Goal: Information Seeking & Learning: Learn about a topic

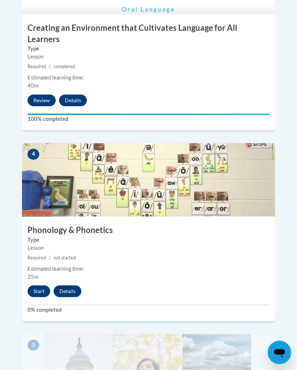
scroll to position [744, 0]
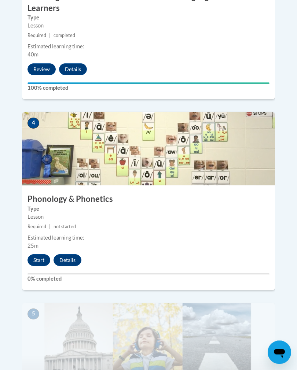
click at [37, 254] on button "Start" at bounding box center [38, 260] width 23 height 12
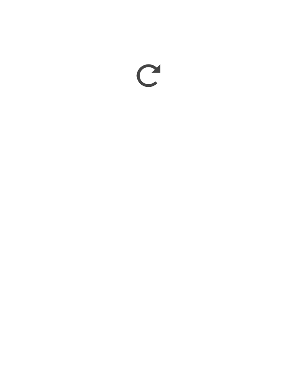
scroll to position [926, 0]
